Goal: Task Accomplishment & Management: Use online tool/utility

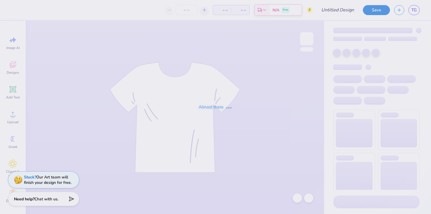
type input "Towson University : [PERSON_NAME]"
type input "12"
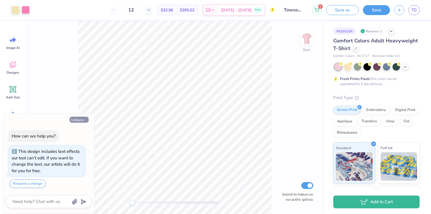
click at [76, 121] on button "Collapse" at bounding box center [79, 120] width 19 height 6
type textarea "x"
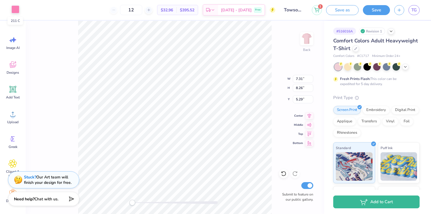
click at [12, 6] on div at bounding box center [15, 9] width 8 height 8
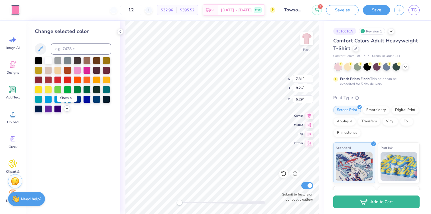
click at [68, 110] on icon at bounding box center [67, 108] width 5 height 5
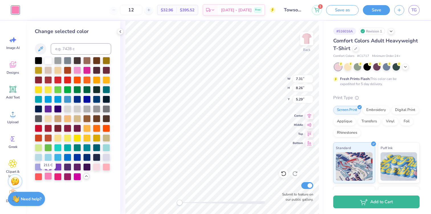
click at [49, 177] on div at bounding box center [47, 176] width 7 height 7
click at [86, 71] on div at bounding box center [86, 69] width 7 height 7
click at [88, 71] on div at bounding box center [86, 69] width 7 height 7
click at [79, 70] on div at bounding box center [77, 69] width 7 height 7
click at [86, 72] on div at bounding box center [86, 69] width 7 height 7
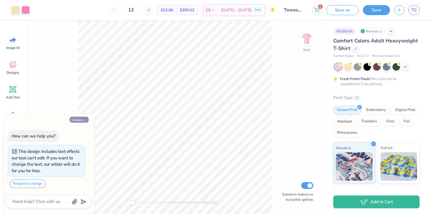
click at [84, 118] on button "Collapse" at bounding box center [79, 120] width 19 height 6
type textarea "x"
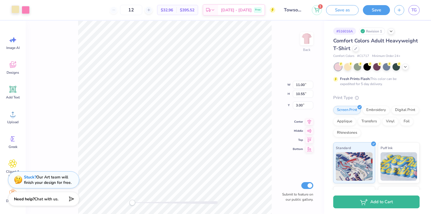
click at [15, 6] on div at bounding box center [15, 9] width 8 height 8
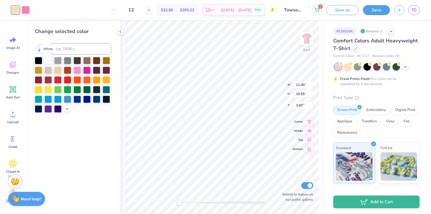
click at [47, 62] on div at bounding box center [47, 59] width 7 height 7
click at [27, 11] on div at bounding box center [26, 9] width 8 height 8
click at [86, 74] on div at bounding box center [73, 85] width 76 height 56
click at [86, 73] on div at bounding box center [86, 69] width 7 height 7
click at [15, 13] on div at bounding box center [15, 9] width 8 height 8
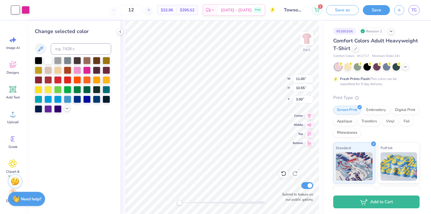
click at [66, 109] on polyline at bounding box center [67, 108] width 2 height 1
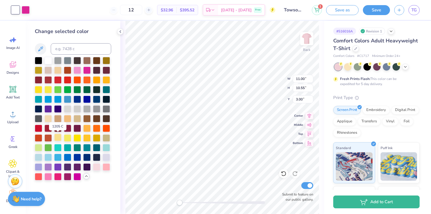
click at [59, 139] on div at bounding box center [57, 137] width 7 height 7
click at [49, 119] on div at bounding box center [47, 118] width 7 height 7
click at [48, 60] on div at bounding box center [47, 59] width 7 height 7
click at [50, 116] on div at bounding box center [47, 118] width 7 height 7
click at [56, 139] on div at bounding box center [57, 137] width 7 height 7
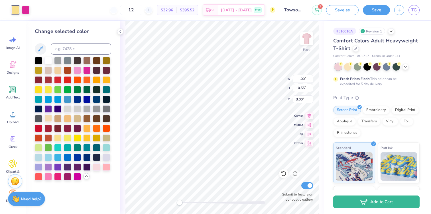
click at [48, 121] on div at bounding box center [47, 118] width 7 height 7
click at [48, 177] on div at bounding box center [47, 176] width 7 height 7
click at [97, 167] on div at bounding box center [96, 166] width 7 height 7
click at [106, 168] on div at bounding box center [106, 166] width 7 height 7
click at [76, 181] on div "Change selected color" at bounding box center [73, 118] width 95 height 194
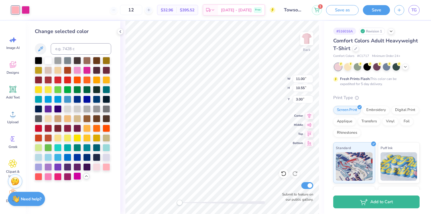
click at [76, 179] on div at bounding box center [77, 176] width 7 height 7
click at [49, 119] on div at bounding box center [47, 118] width 7 height 7
click at [59, 138] on div at bounding box center [57, 137] width 7 height 7
click at [46, 117] on div at bounding box center [47, 118] width 7 height 7
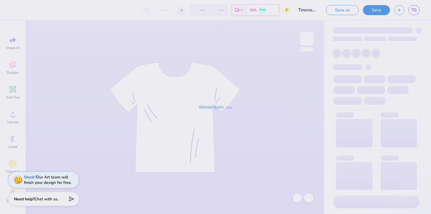
type input "12"
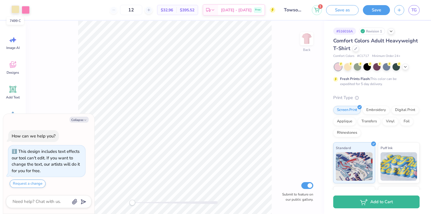
click at [16, 9] on div at bounding box center [15, 9] width 8 height 8
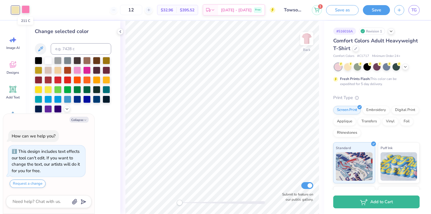
click at [27, 9] on div at bounding box center [26, 9] width 8 height 8
click at [66, 109] on icon at bounding box center [67, 108] width 5 height 5
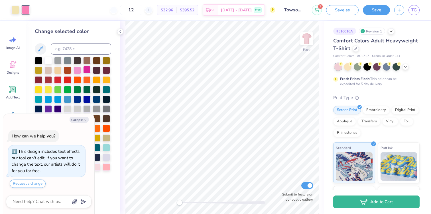
click at [86, 72] on div at bounding box center [86, 69] width 7 height 7
click at [85, 119] on icon "button" at bounding box center [85, 120] width 3 height 3
type textarea "x"
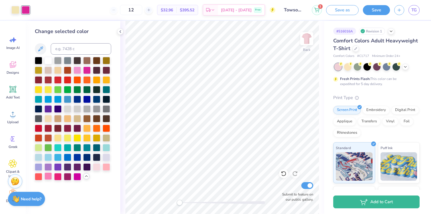
click at [50, 178] on div at bounding box center [47, 176] width 7 height 7
click at [86, 70] on div at bounding box center [86, 69] width 7 height 7
click at [15, 7] on div at bounding box center [15, 9] width 8 height 8
click at [49, 177] on div at bounding box center [47, 176] width 7 height 7
click at [61, 139] on div at bounding box center [57, 137] width 7 height 7
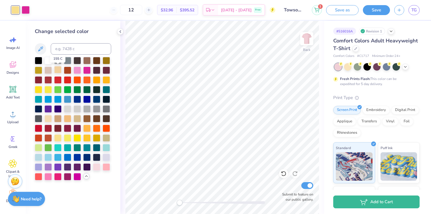
click at [57, 71] on div at bounding box center [57, 69] width 7 height 7
click at [47, 90] on div at bounding box center [47, 89] width 7 height 7
click at [48, 60] on div at bounding box center [47, 59] width 7 height 7
click at [97, 170] on div at bounding box center [96, 166] width 7 height 7
click at [64, 139] on div at bounding box center [67, 137] width 7 height 7
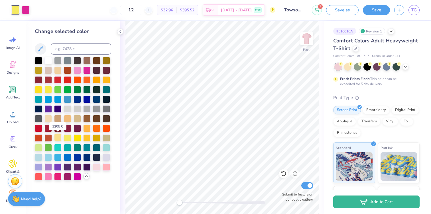
click at [58, 137] on div at bounding box center [57, 137] width 7 height 7
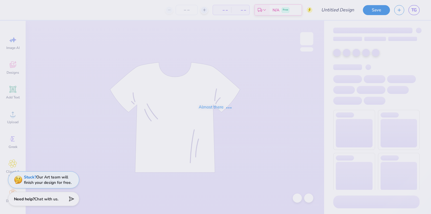
type input "Towson University : [PERSON_NAME]"
type input "12"
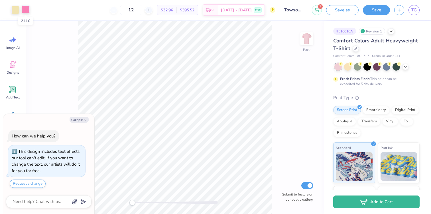
click at [24, 10] on div at bounding box center [26, 9] width 8 height 8
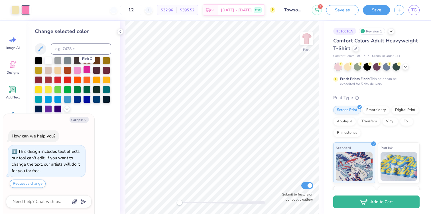
click at [87, 71] on div at bounding box center [86, 69] width 7 height 7
click at [67, 107] on icon at bounding box center [67, 108] width 5 height 5
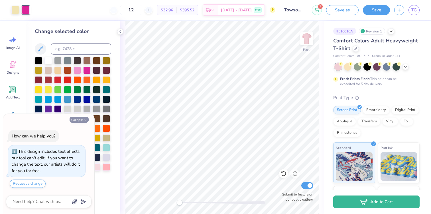
click at [84, 120] on icon "button" at bounding box center [85, 120] width 3 height 3
type textarea "x"
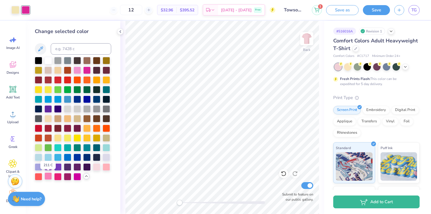
click at [47, 175] on div at bounding box center [47, 176] width 7 height 7
click at [86, 72] on div at bounding box center [86, 69] width 7 height 7
click at [46, 176] on div at bounding box center [47, 176] width 7 height 7
click at [88, 70] on div at bounding box center [86, 69] width 7 height 7
click at [48, 177] on div at bounding box center [47, 176] width 7 height 7
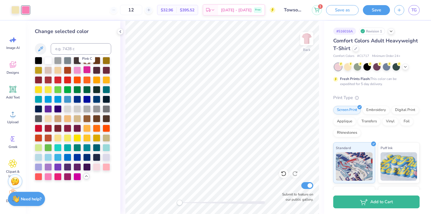
click at [87, 70] on div at bounding box center [86, 69] width 7 height 7
click at [47, 176] on div at bounding box center [47, 176] width 7 height 7
click at [85, 70] on div at bounding box center [86, 69] width 7 height 7
click at [77, 72] on div at bounding box center [77, 69] width 7 height 7
click at [50, 179] on div at bounding box center [47, 176] width 7 height 7
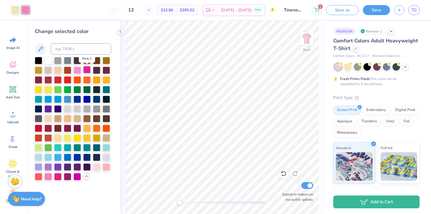
click at [87, 72] on div at bounding box center [86, 69] width 7 height 7
click at [14, 6] on div at bounding box center [15, 9] width 8 height 8
click at [74, 68] on div at bounding box center [77, 69] width 7 height 7
click at [25, 10] on div at bounding box center [26, 9] width 8 height 8
click at [76, 70] on div at bounding box center [77, 69] width 7 height 7
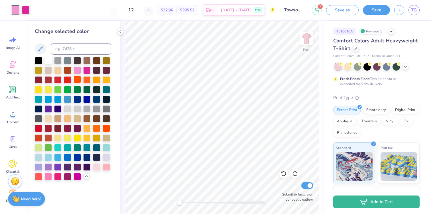
click at [78, 78] on div at bounding box center [77, 79] width 7 height 7
click at [27, 11] on div at bounding box center [26, 9] width 8 height 8
click at [49, 175] on div at bounding box center [47, 176] width 7 height 7
click at [15, 4] on div "Art colors" at bounding box center [15, 10] width 30 height 20
click at [15, 8] on div at bounding box center [15, 9] width 8 height 8
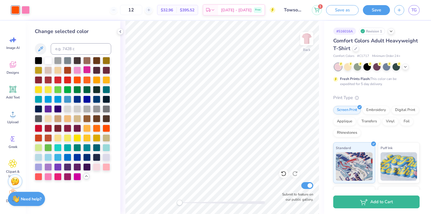
click at [84, 68] on div at bounding box center [86, 69] width 7 height 7
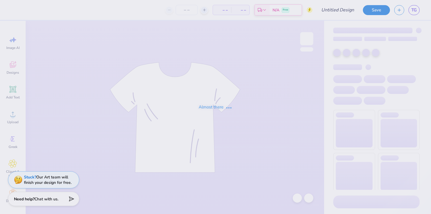
type input "Towson University : [PERSON_NAME]"
type input "12"
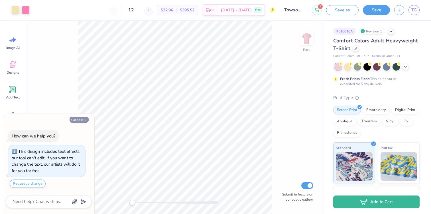
click at [81, 121] on button "Collapse" at bounding box center [79, 120] width 19 height 6
type textarea "x"
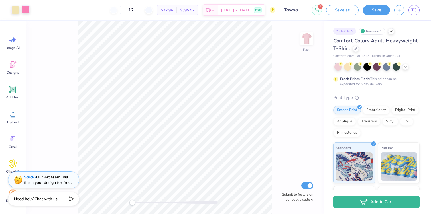
click at [25, 9] on div at bounding box center [26, 9] width 8 height 8
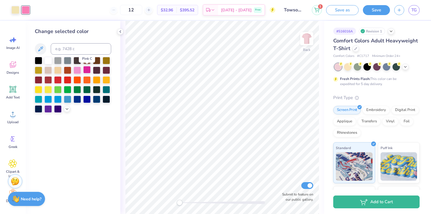
click at [86, 70] on div at bounding box center [86, 69] width 7 height 7
click at [78, 70] on div at bounding box center [77, 69] width 7 height 7
click at [69, 108] on icon at bounding box center [67, 108] width 5 height 5
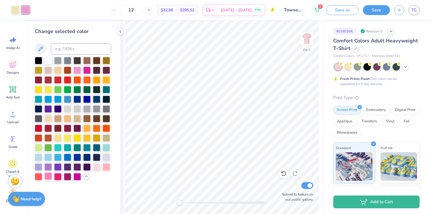
click at [49, 176] on div at bounding box center [47, 176] width 7 height 7
click at [77, 71] on div at bounding box center [77, 69] width 7 height 7
click at [87, 71] on div at bounding box center [86, 69] width 7 height 7
click at [49, 177] on div at bounding box center [47, 176] width 7 height 7
click at [86, 69] on div at bounding box center [86, 69] width 7 height 7
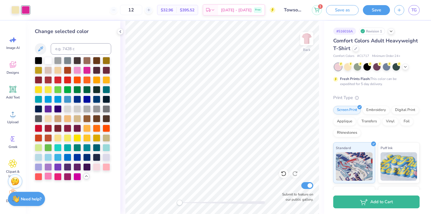
click at [49, 178] on div at bounding box center [47, 176] width 7 height 7
click at [55, 177] on div at bounding box center [57, 176] width 7 height 7
click at [49, 176] on div at bounding box center [47, 176] width 7 height 7
click at [56, 176] on div at bounding box center [57, 176] width 7 height 7
click at [51, 175] on div at bounding box center [47, 176] width 7 height 7
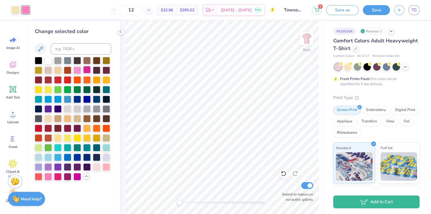
click at [86, 73] on div at bounding box center [86, 69] width 7 height 7
click at [58, 176] on div at bounding box center [57, 176] width 7 height 7
click at [51, 176] on div at bounding box center [47, 176] width 7 height 7
click at [54, 176] on div at bounding box center [57, 176] width 7 height 7
click at [74, 178] on div at bounding box center [77, 176] width 7 height 7
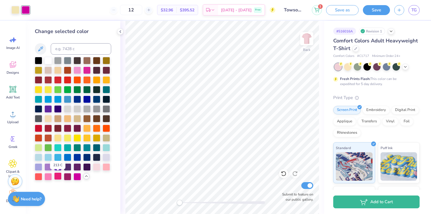
click at [56, 178] on div at bounding box center [57, 176] width 7 height 7
click at [89, 71] on div at bounding box center [86, 69] width 7 height 7
click at [48, 179] on div at bounding box center [47, 176] width 7 height 7
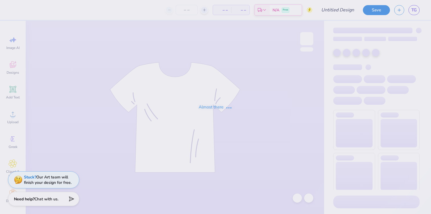
type input "Towson University : [PERSON_NAME]"
type input "12"
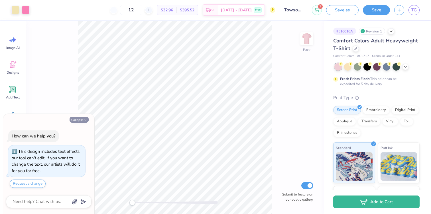
click at [78, 121] on button "Collapse" at bounding box center [79, 120] width 19 height 6
type textarea "x"
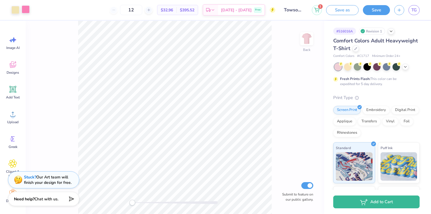
click at [24, 9] on div at bounding box center [26, 9] width 8 height 8
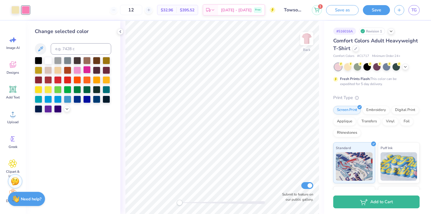
click at [87, 69] on div at bounding box center [86, 69] width 7 height 7
click at [66, 107] on icon at bounding box center [67, 108] width 5 height 5
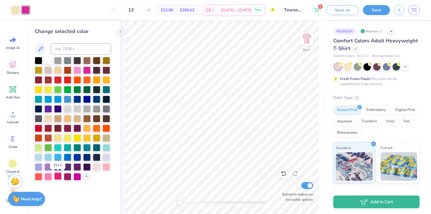
click at [56, 178] on div at bounding box center [57, 176] width 7 height 7
click at [79, 71] on div at bounding box center [77, 69] width 7 height 7
click at [84, 71] on div at bounding box center [86, 69] width 7 height 7
click at [77, 71] on div at bounding box center [77, 69] width 7 height 7
click at [86, 72] on div at bounding box center [86, 69] width 7 height 7
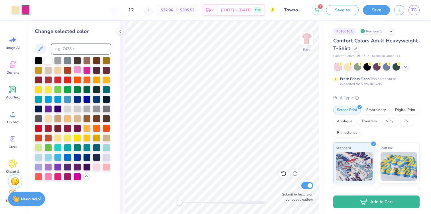
click at [76, 70] on div at bounding box center [77, 69] width 7 height 7
click at [48, 177] on div at bounding box center [47, 176] width 7 height 7
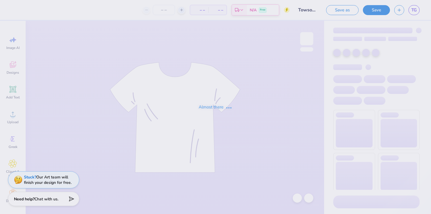
type input "12"
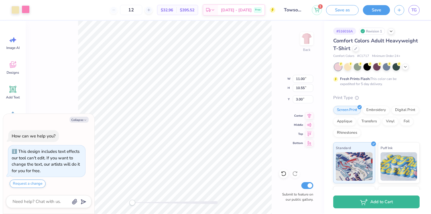
click at [26, 7] on div at bounding box center [26, 9] width 8 height 8
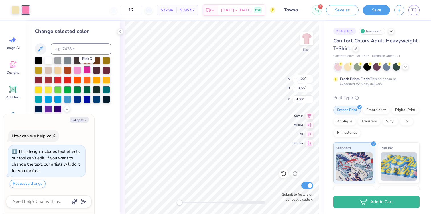
click at [86, 70] on div at bounding box center [86, 69] width 7 height 7
click at [67, 111] on icon at bounding box center [67, 108] width 5 height 5
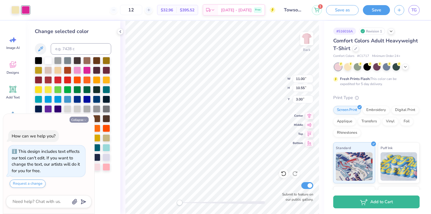
click at [86, 120] on polyline "button" at bounding box center [85, 120] width 2 height 1
type textarea "x"
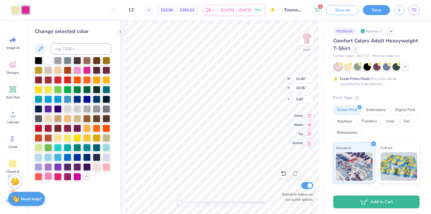
click at [50, 177] on div at bounding box center [47, 176] width 7 height 7
click at [90, 69] on div at bounding box center [86, 69] width 7 height 7
click at [48, 176] on div at bounding box center [47, 176] width 7 height 7
